Goal: Information Seeking & Learning: Learn about a topic

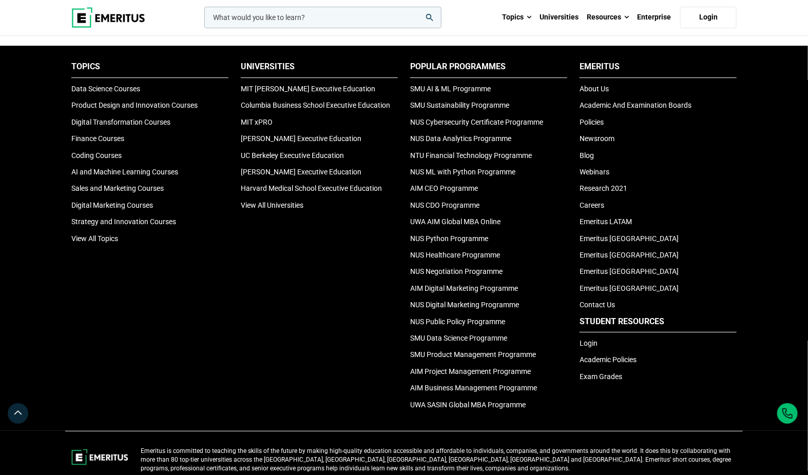
scroll to position [3401, 0]
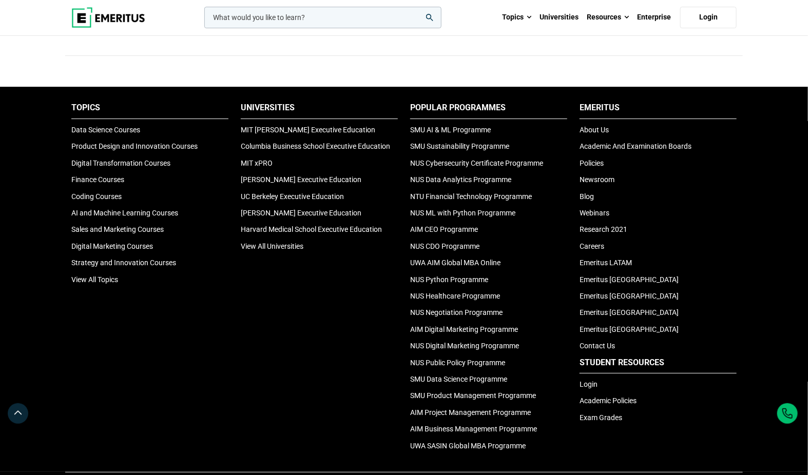
click at [104, 273] on div "Topics Data Science Courses Product Design and Innovation Courses Digital Trans…" at bounding box center [149, 279] width 169 height 355
click at [108, 276] on link "View All Topics" at bounding box center [94, 280] width 47 height 8
click at [262, 291] on div "Universities MIT [PERSON_NAME] Executive Education Columbia Business School Exe…" at bounding box center [319, 279] width 169 height 355
click at [270, 242] on link "View All Universities" at bounding box center [272, 246] width 63 height 8
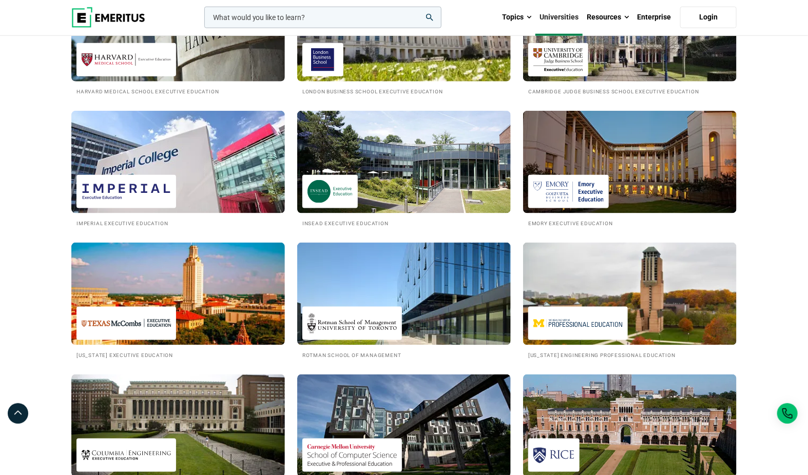
scroll to position [560, 0]
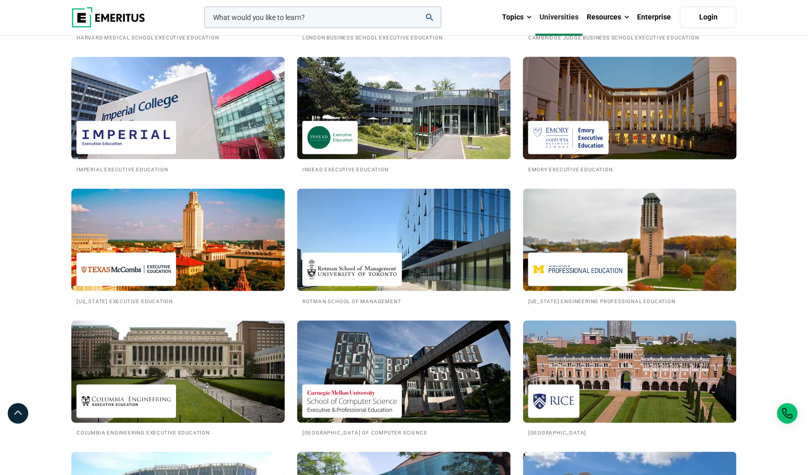
click at [650, 129] on img at bounding box center [629, 108] width 235 height 113
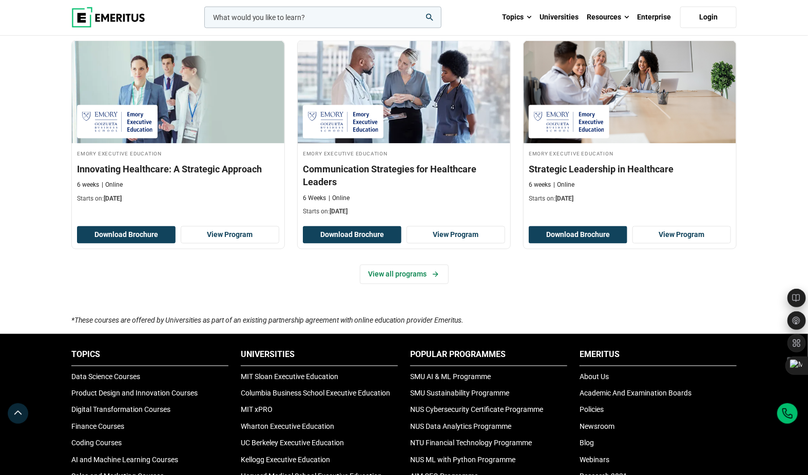
scroll to position [676, 0]
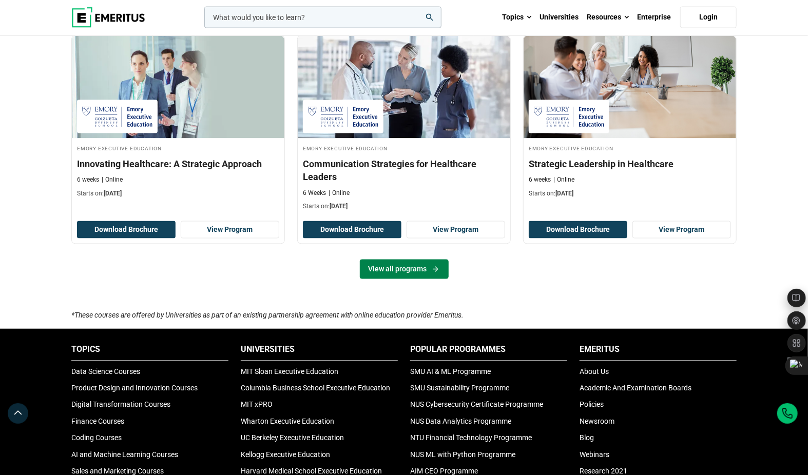
click at [416, 271] on link "View all programs" at bounding box center [404, 270] width 89 height 20
